Goal: Transaction & Acquisition: Obtain resource

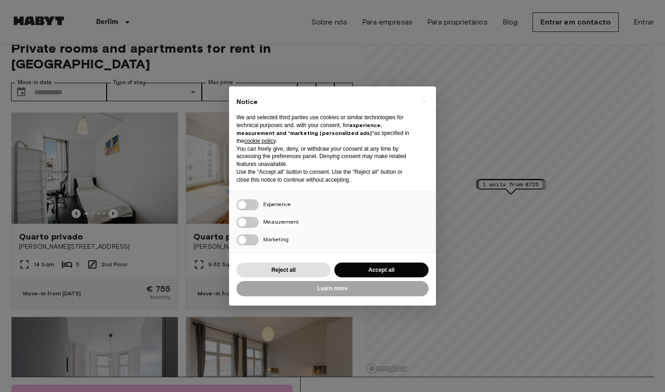
scroll to position [16, 0]
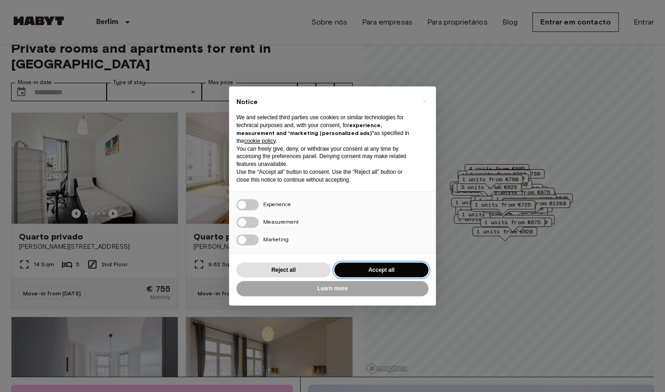
click at [380, 270] on button "Accept all" at bounding box center [381, 269] width 94 height 15
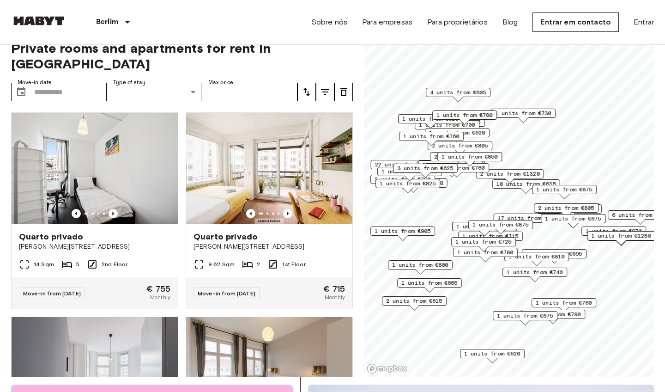
scroll to position [0, 0]
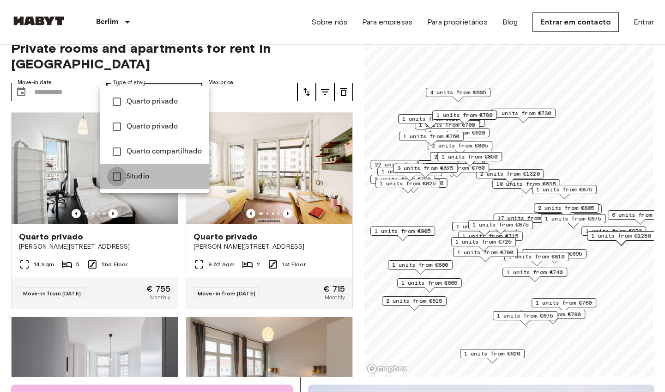
type input "******"
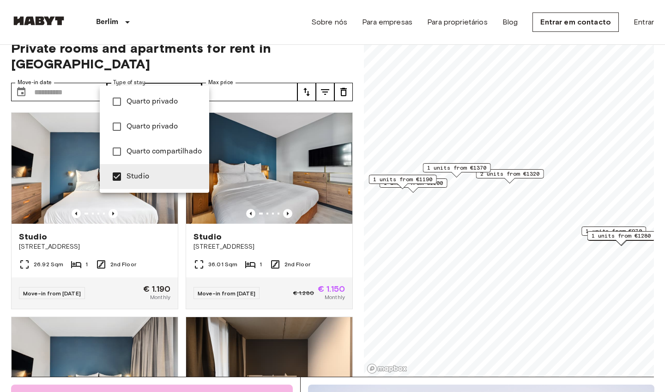
click at [49, 131] on div at bounding box center [332, 196] width 665 height 392
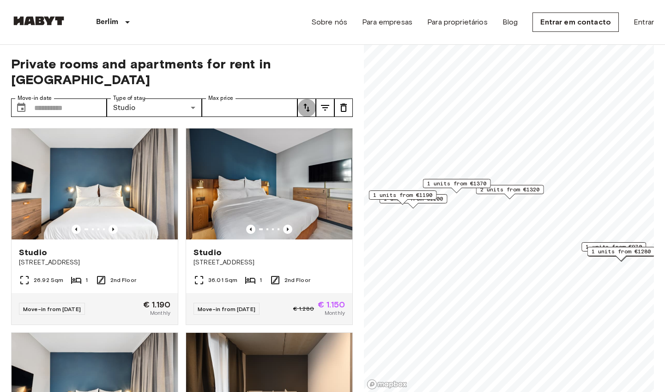
click at [310, 102] on icon "tune" at bounding box center [306, 107] width 11 height 11
click at [326, 127] on li "Lowest price" at bounding box center [343, 126] width 92 height 17
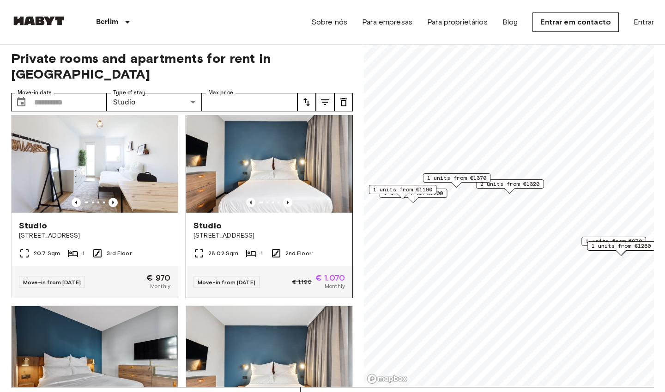
scroll to position [25, 0]
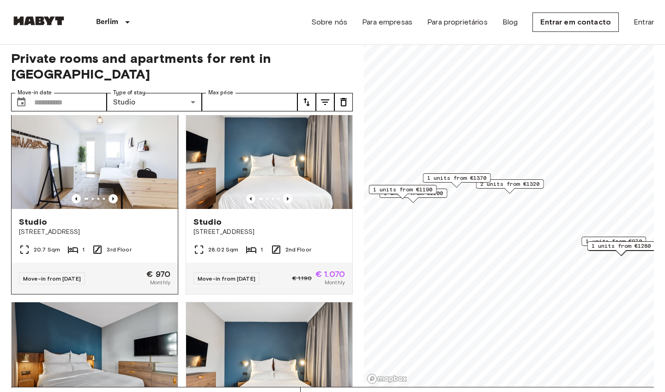
click at [132, 194] on div at bounding box center [95, 198] width 166 height 9
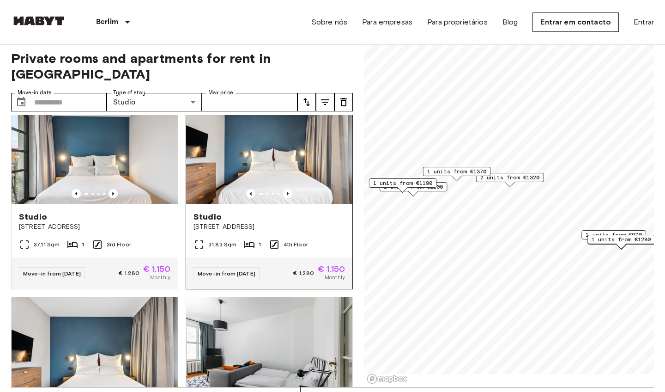
scroll to position [439, 0]
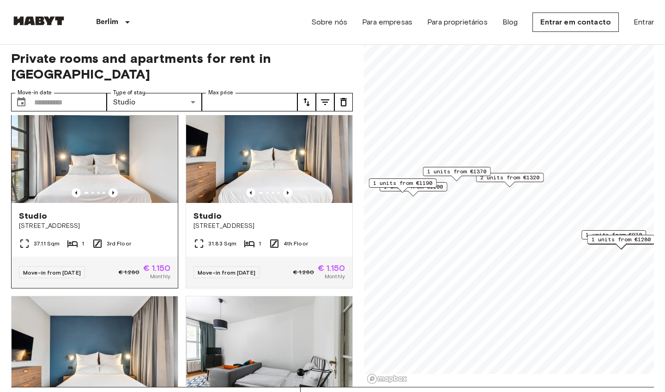
click at [132, 151] on img at bounding box center [95, 147] width 166 height 111
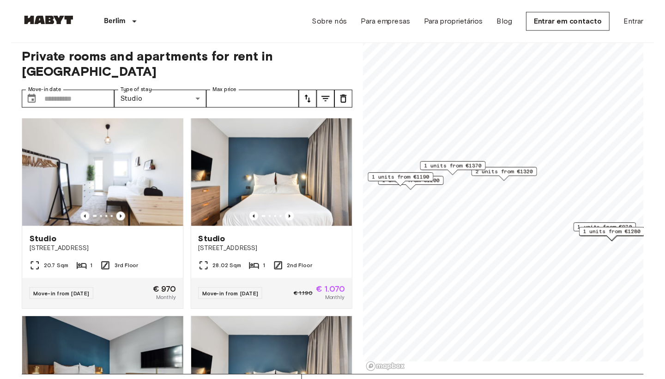
scroll to position [0, 0]
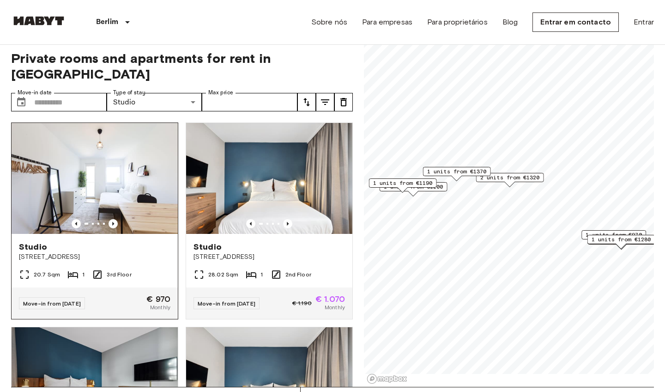
click at [133, 219] on div at bounding box center [95, 223] width 166 height 9
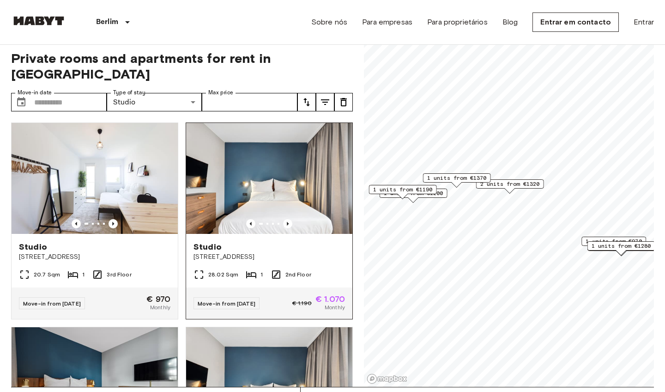
click at [285, 192] on img at bounding box center [269, 178] width 166 height 111
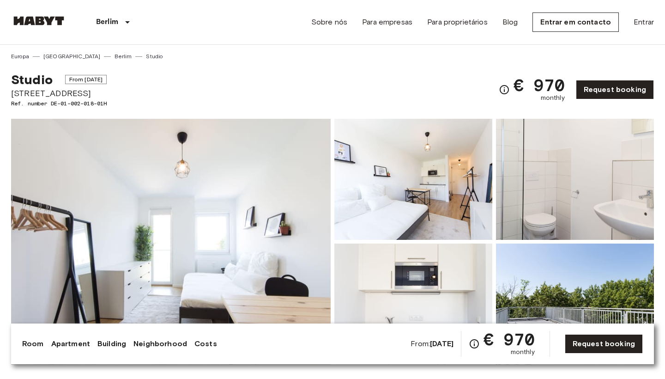
click at [430, 209] on img at bounding box center [413, 179] width 158 height 121
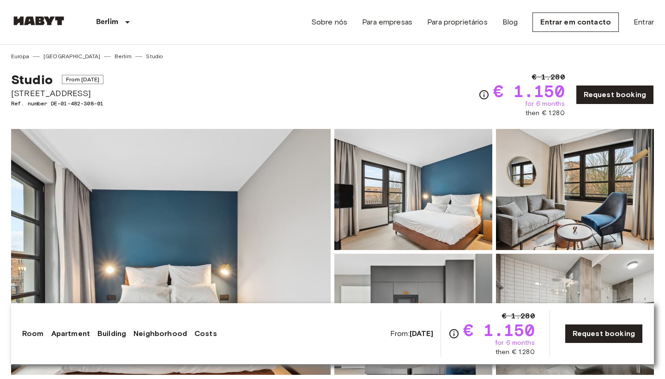
click at [549, 207] on img at bounding box center [575, 189] width 158 height 121
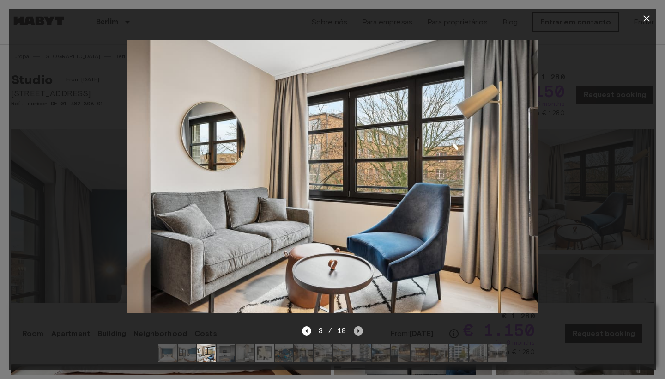
click at [358, 329] on icon "Next image" at bounding box center [358, 330] width 9 height 9
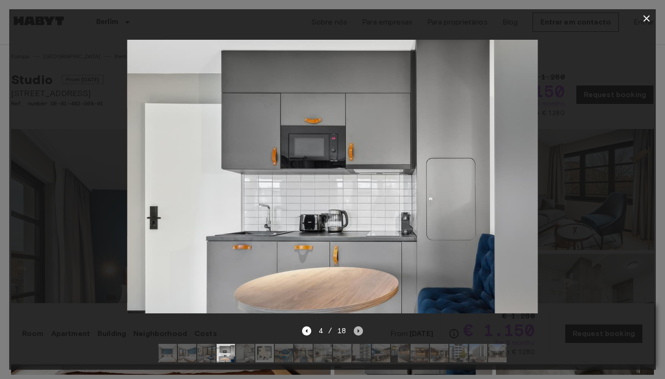
click at [358, 329] on icon "Next image" at bounding box center [358, 330] width 9 height 9
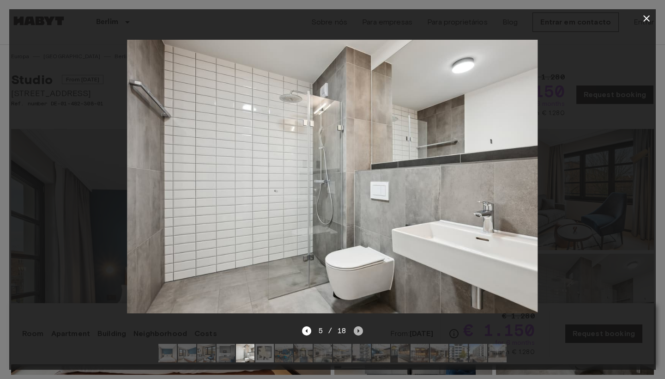
click at [358, 329] on icon "Next image" at bounding box center [358, 330] width 9 height 9
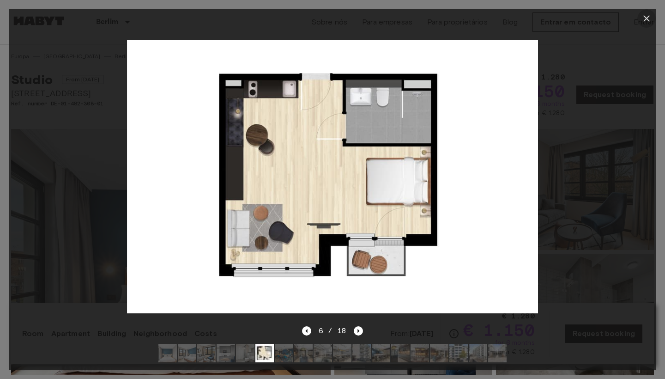
click at [645, 19] on icon "button" at bounding box center [646, 18] width 6 height 6
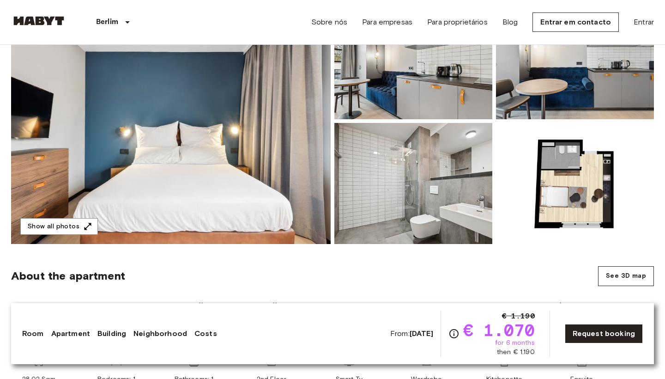
scroll to position [111, 0]
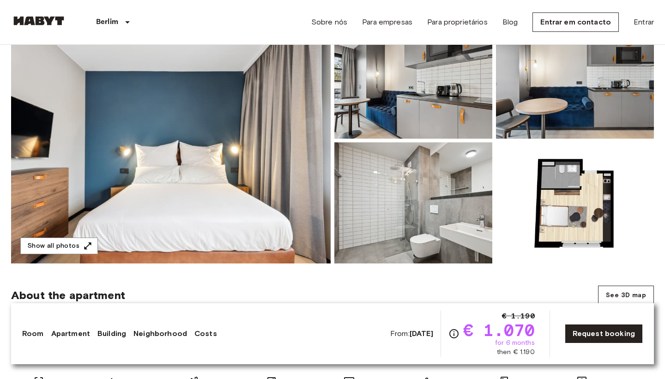
click at [563, 227] on img at bounding box center [575, 202] width 158 height 121
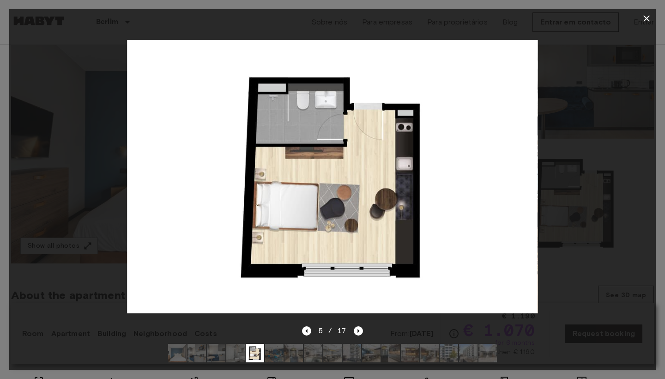
click at [336, 217] on img at bounding box center [332, 177] width 411 height 274
click at [643, 19] on icon "button" at bounding box center [646, 18] width 11 height 11
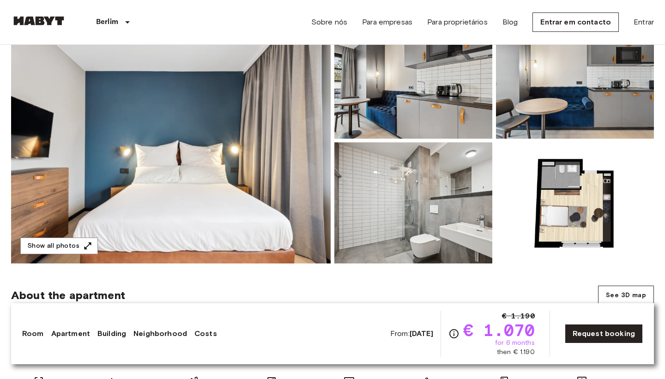
click at [442, 109] on img at bounding box center [413, 78] width 158 height 121
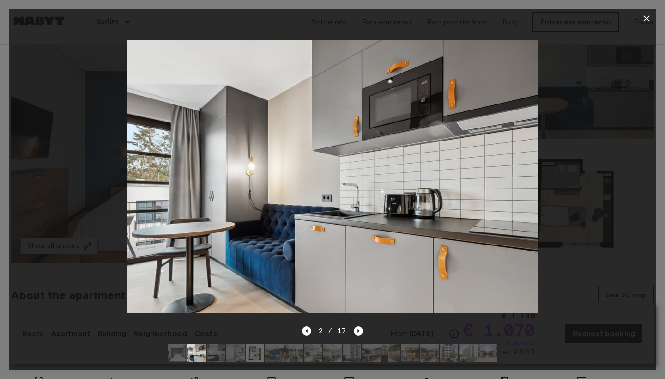
click at [557, 185] on div at bounding box center [332, 176] width 647 height 297
click at [460, 211] on img at bounding box center [332, 177] width 411 height 274
click at [647, 16] on icon "button" at bounding box center [646, 18] width 11 height 11
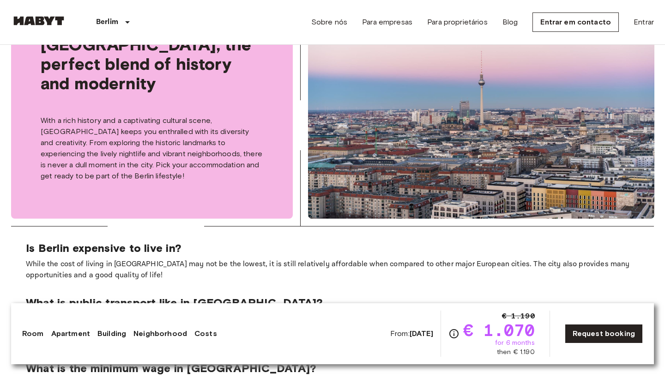
scroll to position [1436, 0]
